Goal: Task Accomplishment & Management: Manage account settings

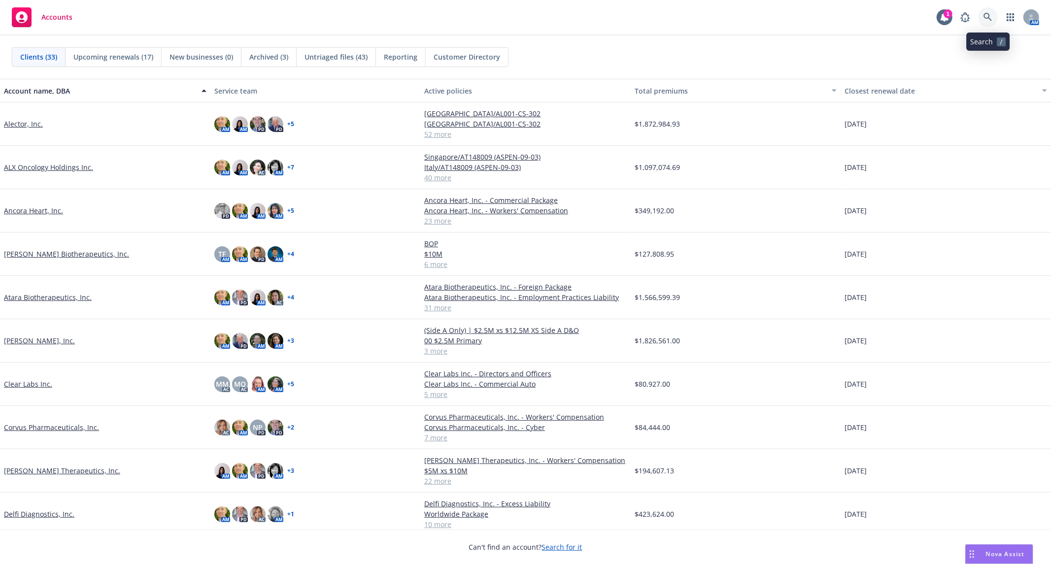
click at [990, 15] on icon at bounding box center [987, 17] width 9 height 9
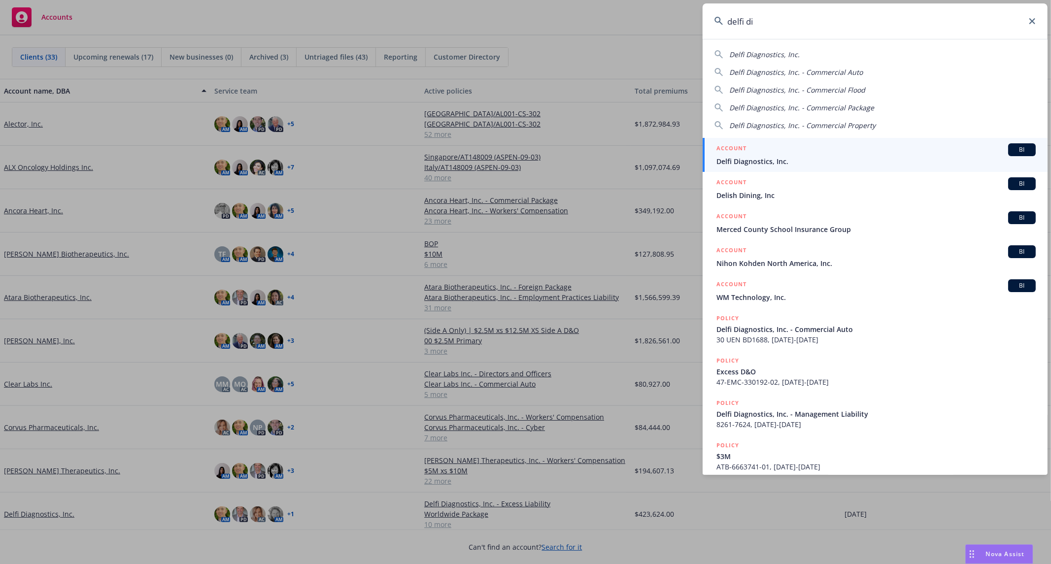
type input "delfi di"
click at [797, 158] on span "Delfi Diagnostics, Inc." at bounding box center [875, 161] width 319 height 10
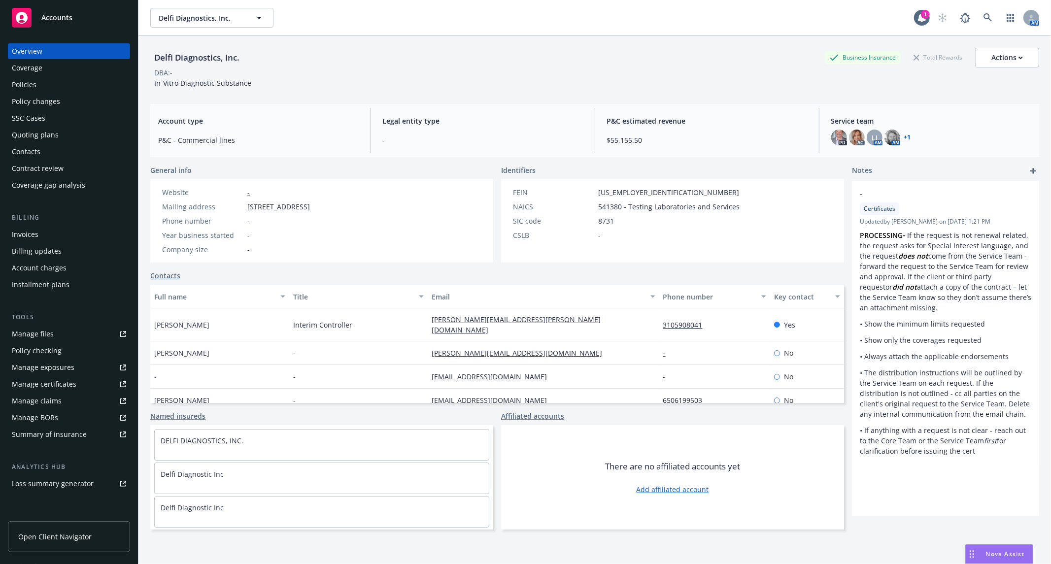
click at [62, 150] on div "Contacts" at bounding box center [69, 152] width 114 height 16
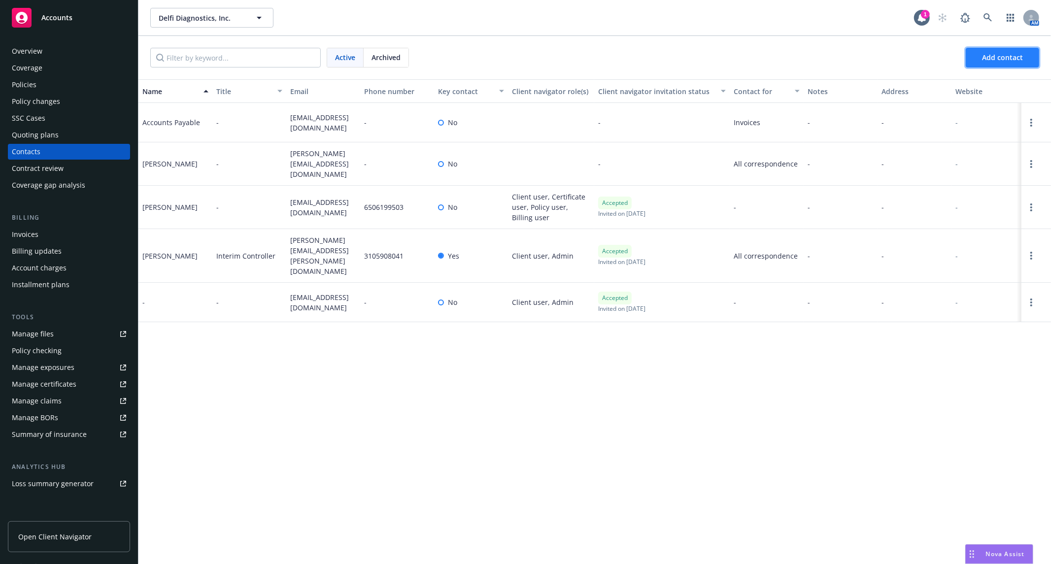
click at [1012, 57] on span "Add contact" at bounding box center [1002, 57] width 41 height 9
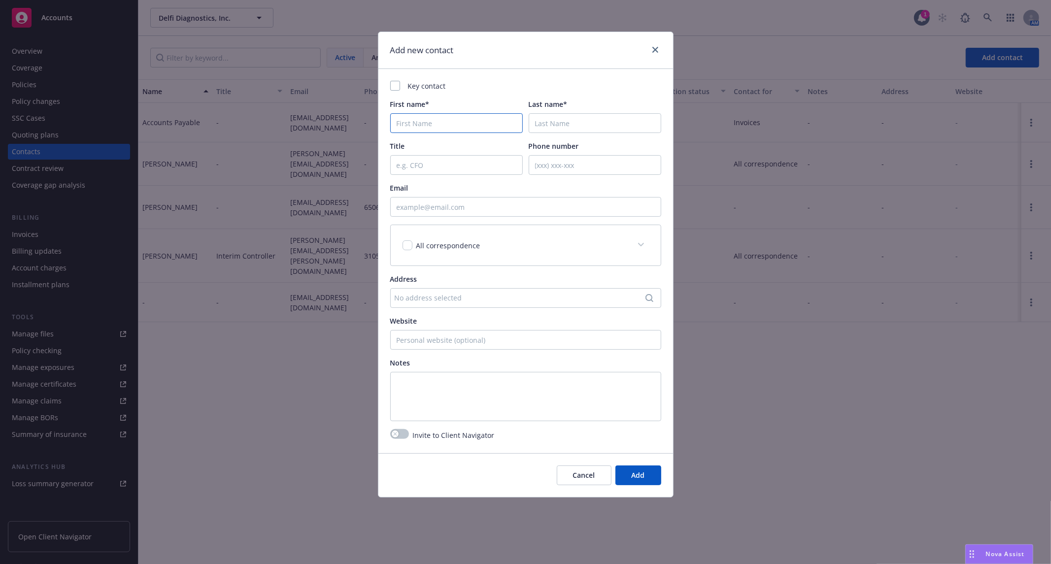
click at [439, 126] on input "First name*" at bounding box center [456, 123] width 133 height 20
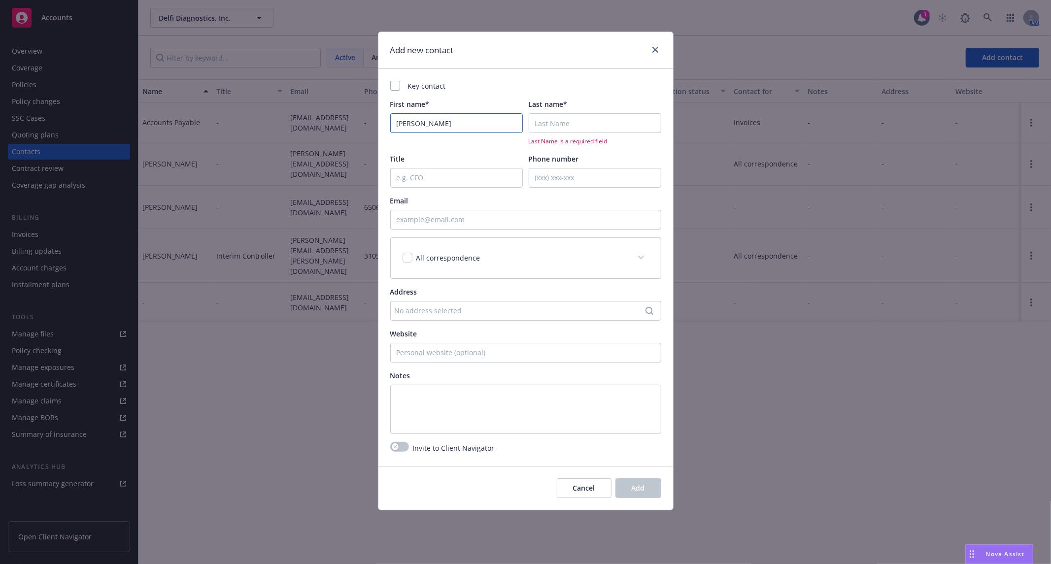
type input "[PERSON_NAME]"
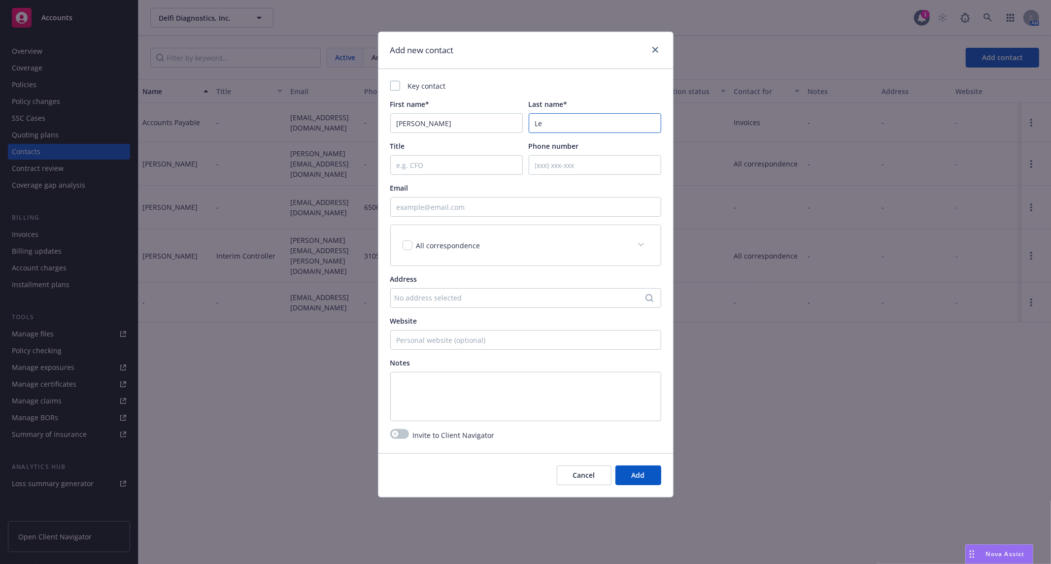
type input "Le"
click at [439, 170] on input "Title" at bounding box center [456, 165] width 133 height 20
type input "Corporate Controller"
click at [468, 213] on input "Email" at bounding box center [525, 207] width 271 height 20
click at [526, 207] on input "Email" at bounding box center [525, 207] width 271 height 20
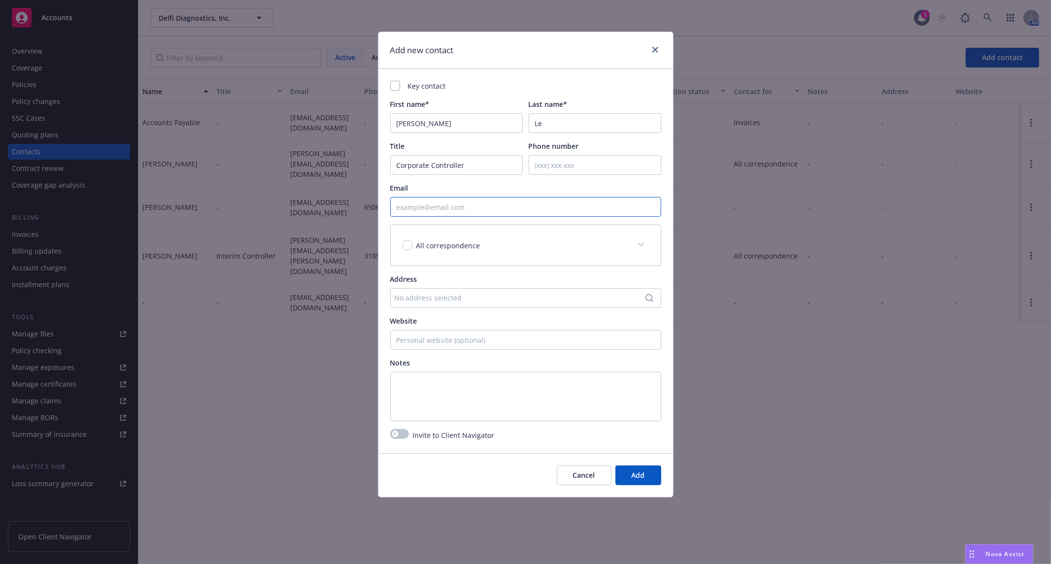
paste input "[PERSON_NAME] <[PERSON_NAME][EMAIL_ADDRESS][DOMAIN_NAME]>"
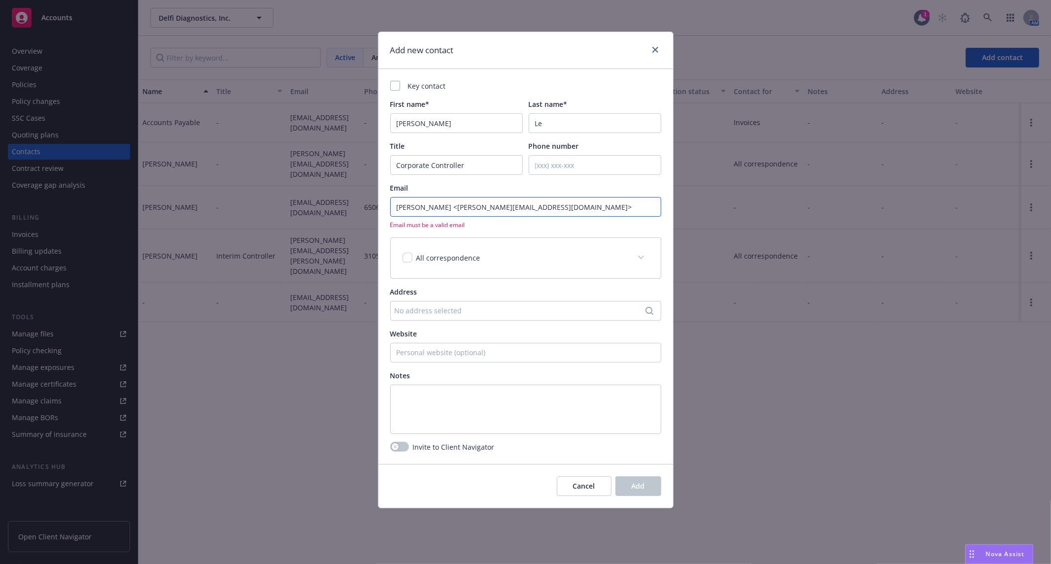
drag, startPoint x: 439, startPoint y: 207, endPoint x: 369, endPoint y: 202, distance: 70.1
click at [369, 202] on div "Add new contact Key contact First name* [PERSON_NAME] Last name* Le Title Corpo…" at bounding box center [525, 282] width 1051 height 564
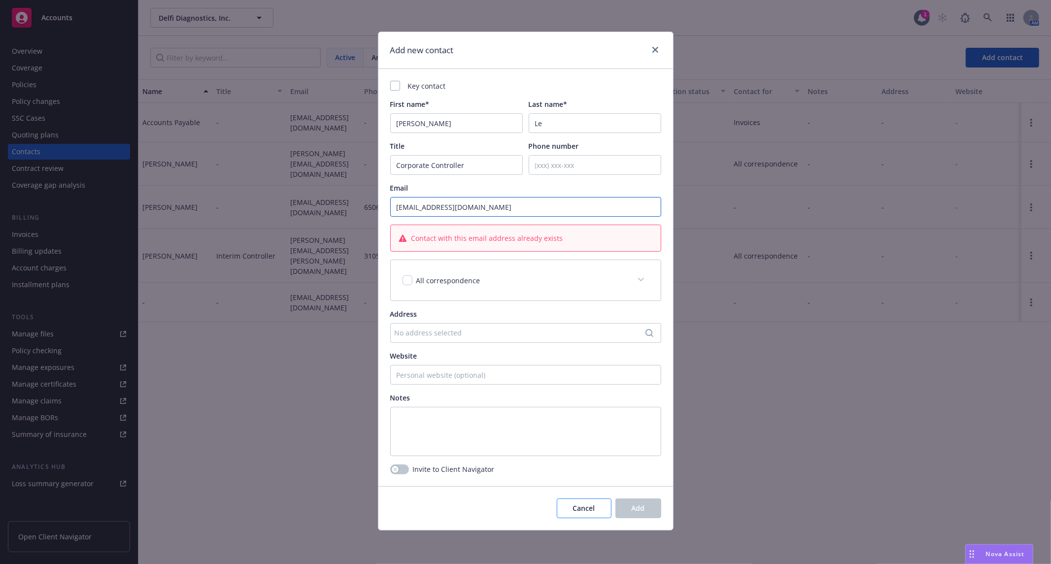
type input "[EMAIL_ADDRESS][DOMAIN_NAME]"
click at [594, 508] on span "Cancel" at bounding box center [584, 507] width 22 height 9
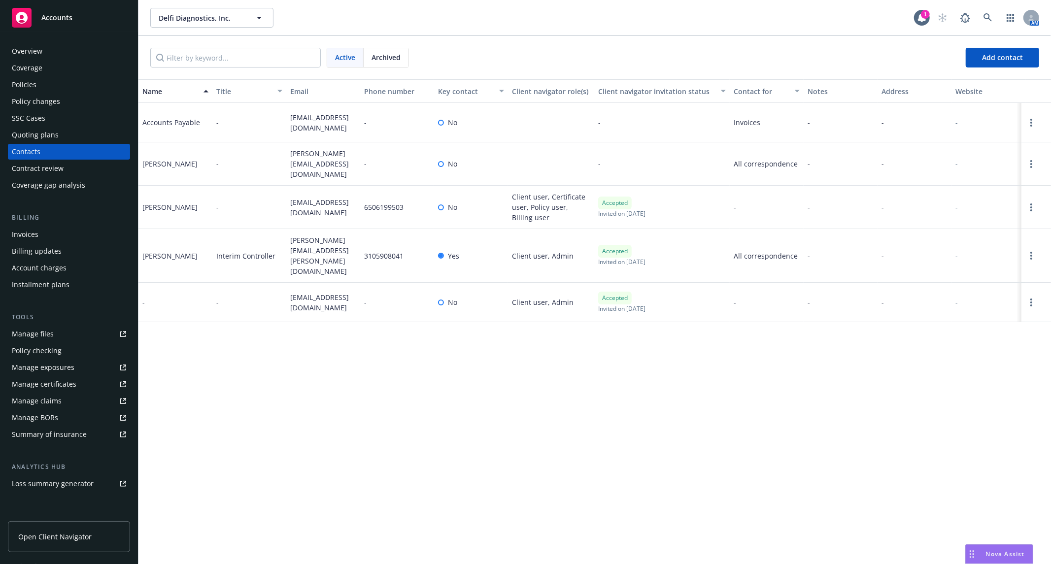
click at [649, 296] on div "Accepted Invited on [DATE]" at bounding box center [661, 302] width 135 height 39
click at [1032, 301] on circle "Open options" at bounding box center [1031, 302] width 2 height 2
click at [951, 204] on link "Edit contact" at bounding box center [956, 210] width 134 height 20
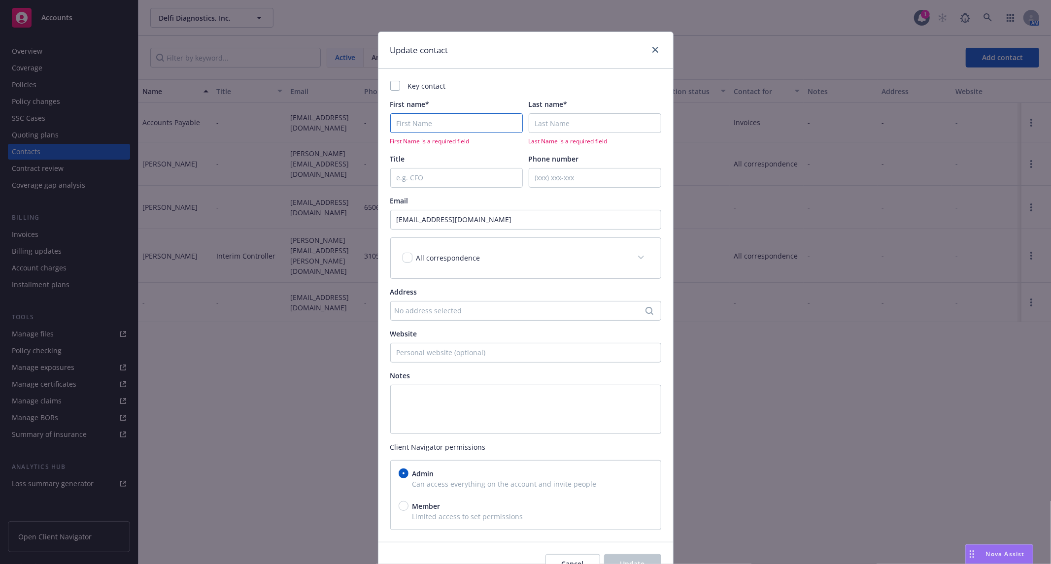
click at [422, 122] on input "First name*" at bounding box center [456, 123] width 133 height 20
type input "[PERSON_NAME]"
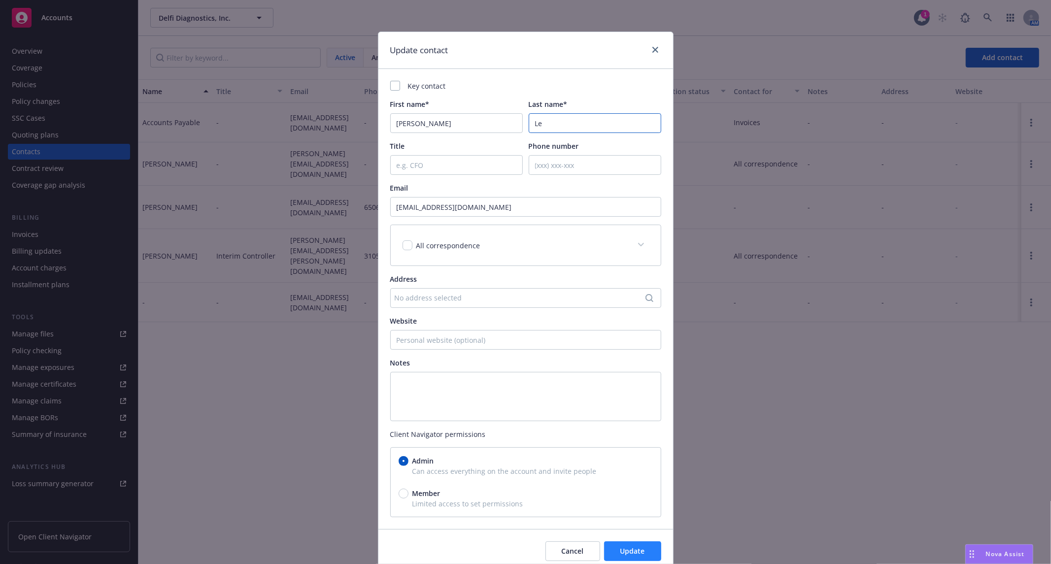
type input "Le"
click at [633, 548] on span "Update" at bounding box center [632, 550] width 25 height 9
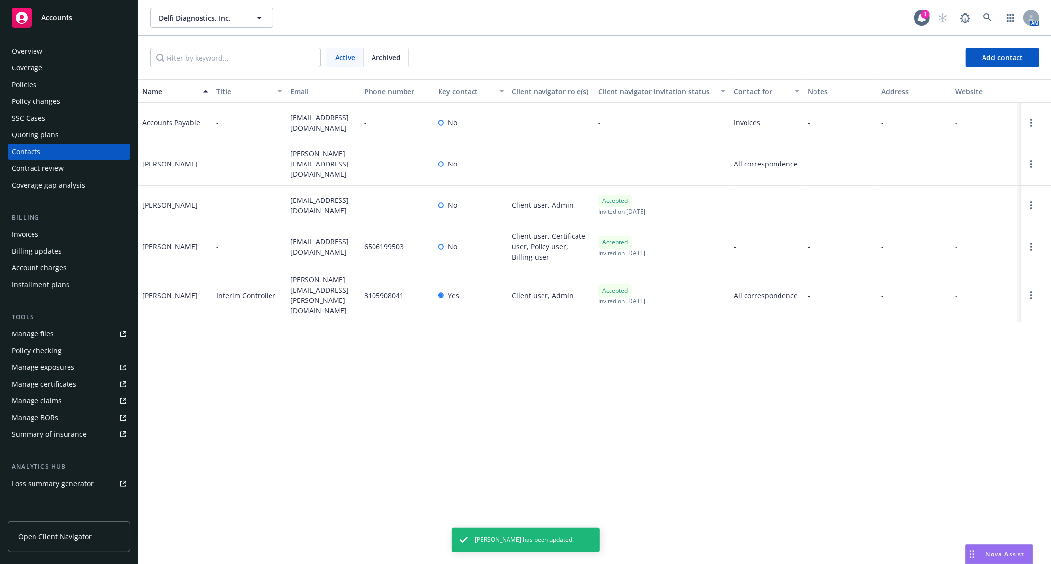
click at [444, 201] on div "No" at bounding box center [447, 205] width 19 height 10
click at [442, 202] on div at bounding box center [441, 205] width 6 height 6
click at [439, 202] on div at bounding box center [441, 205] width 6 height 6
click at [1029, 200] on link "Open options" at bounding box center [1031, 206] width 12 height 12
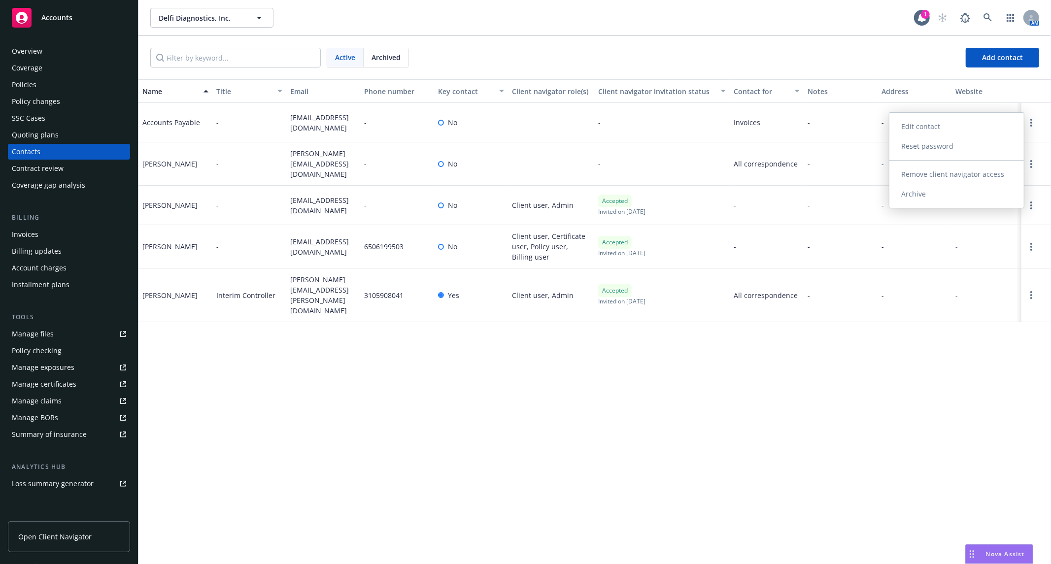
click at [927, 127] on link "Edit contact" at bounding box center [956, 127] width 134 height 20
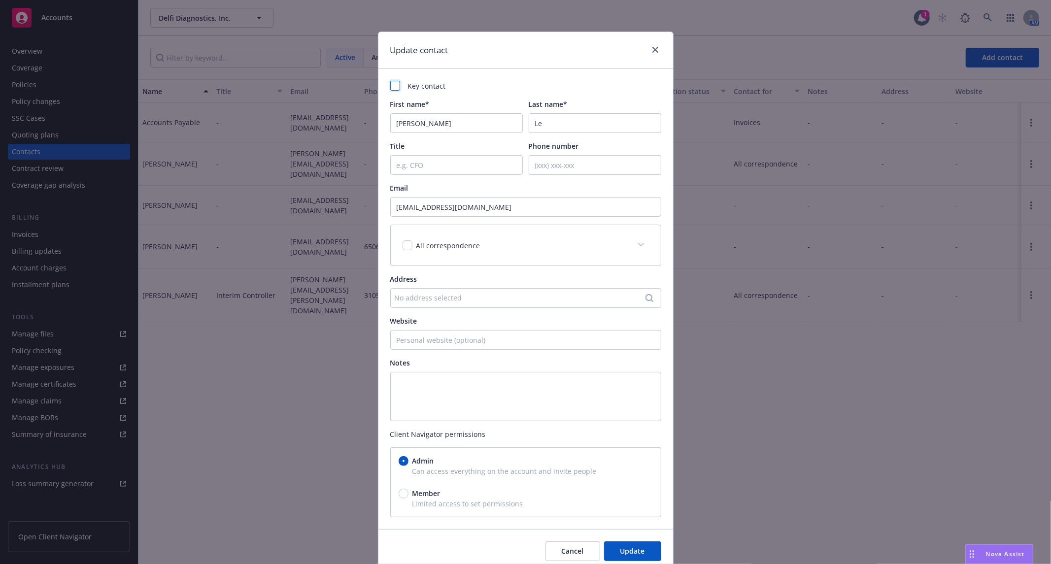
click at [391, 86] on div at bounding box center [395, 86] width 10 height 10
checkbox input "true"
click at [621, 550] on span "Update" at bounding box center [632, 550] width 25 height 9
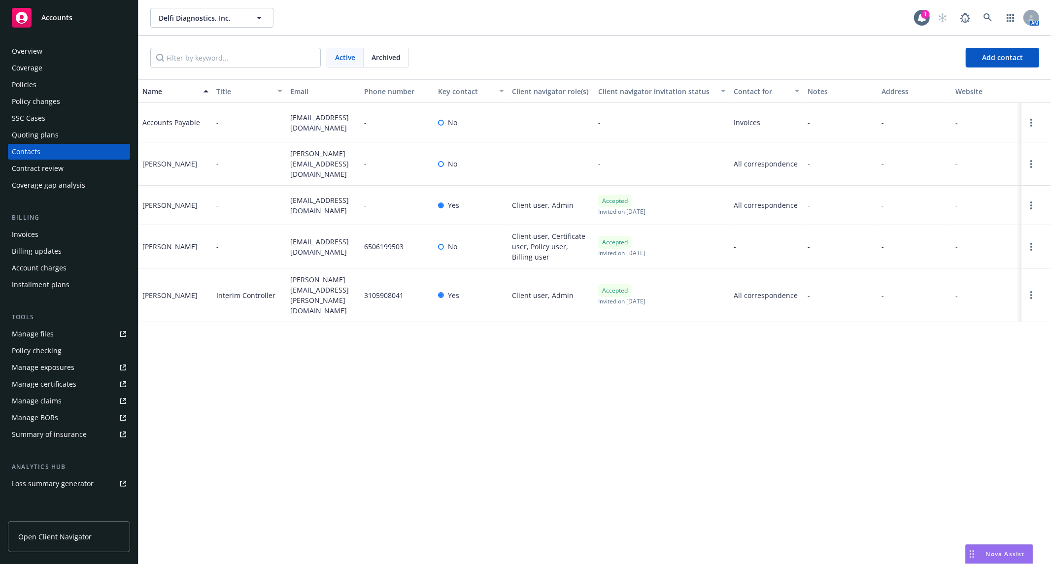
click at [40, 54] on div "Overview" at bounding box center [27, 51] width 31 height 16
